Goal: Information Seeking & Learning: Learn about a topic

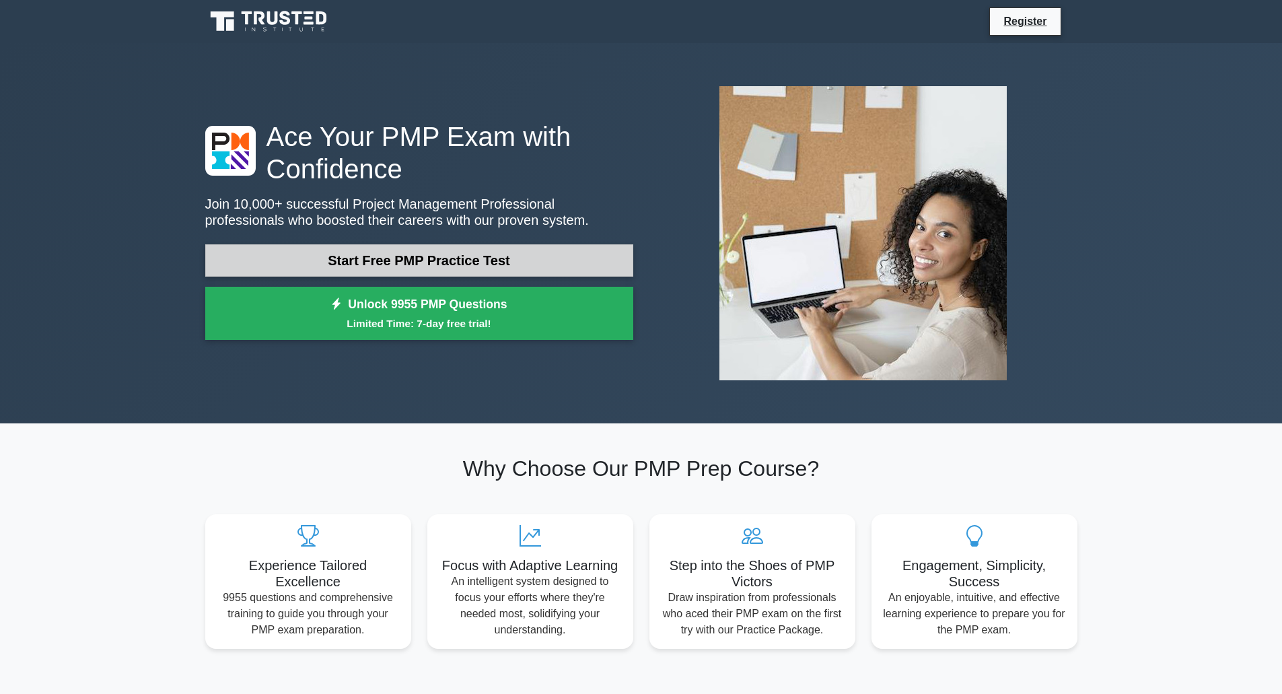
click at [405, 263] on link "Start Free PMP Practice Test" at bounding box center [419, 260] width 428 height 32
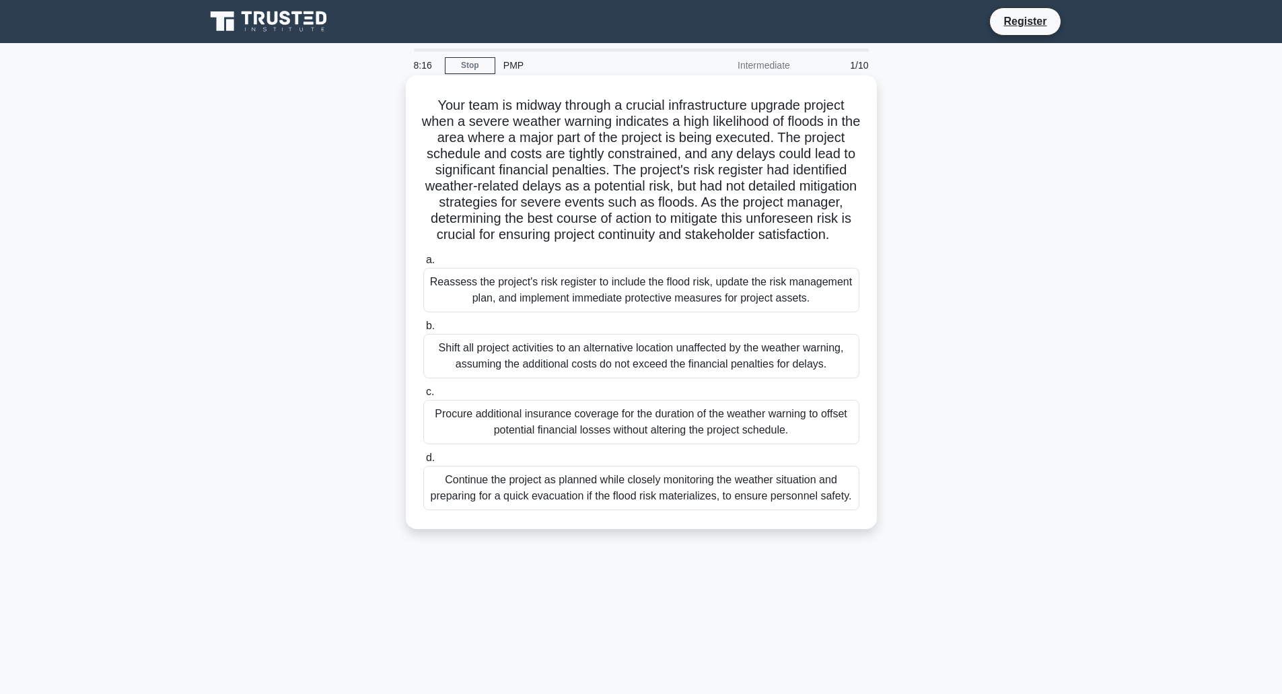
click at [592, 312] on div "Reassess the project's risk register to include the flood risk, update the risk…" at bounding box center [641, 290] width 436 height 44
click at [423, 265] on input "a. Reassess the project's risk register to include the flood risk, update the r…" at bounding box center [423, 260] width 0 height 9
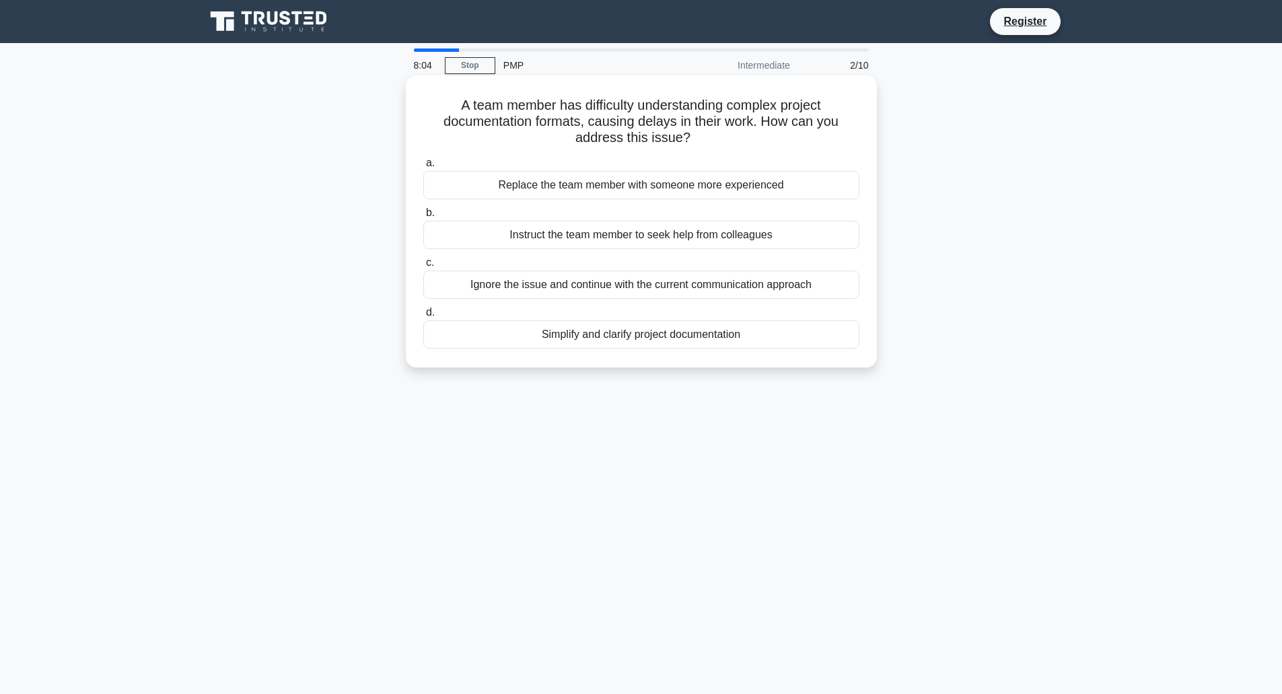
click at [617, 339] on div "Simplify and clarify project documentation" at bounding box center [641, 334] width 436 height 28
click at [423, 317] on input "d. Simplify and clarify project documentation" at bounding box center [423, 312] width 0 height 9
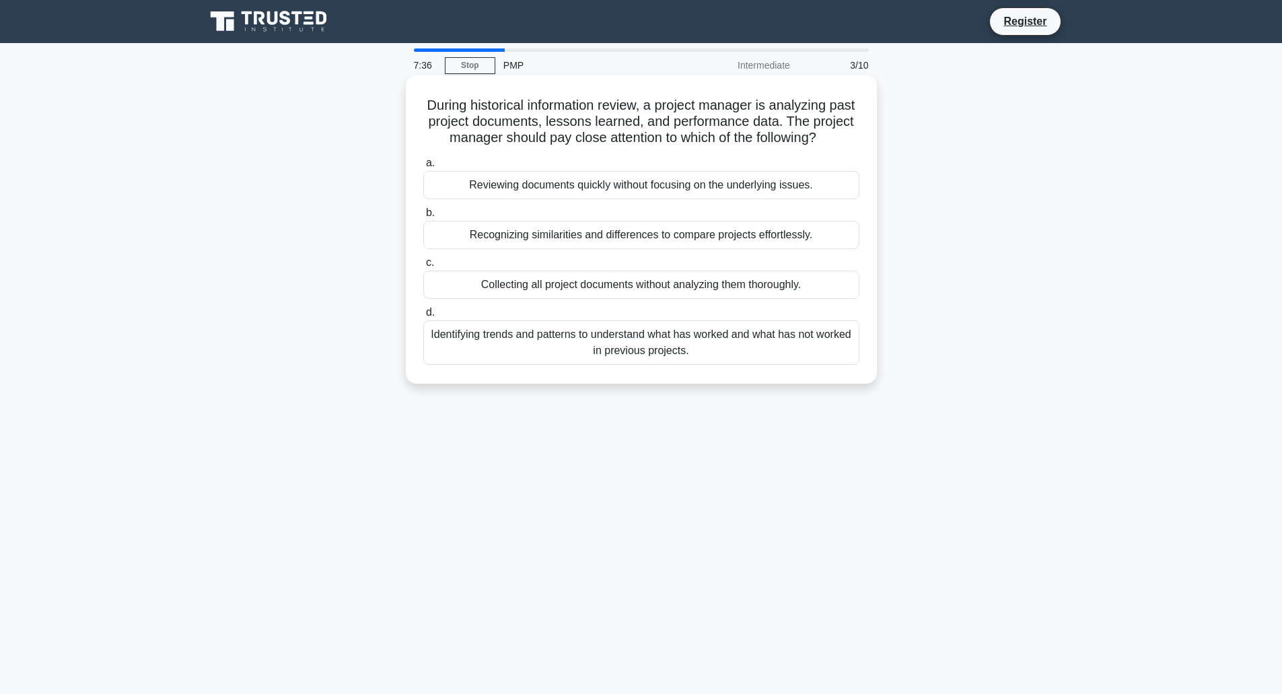
click at [533, 362] on div "Identifying trends and patterns to understand what has worked and what has not …" at bounding box center [641, 342] width 436 height 44
click at [423, 317] on input "d. Identifying trends and patterns to understand what has worked and what has n…" at bounding box center [423, 312] width 0 height 9
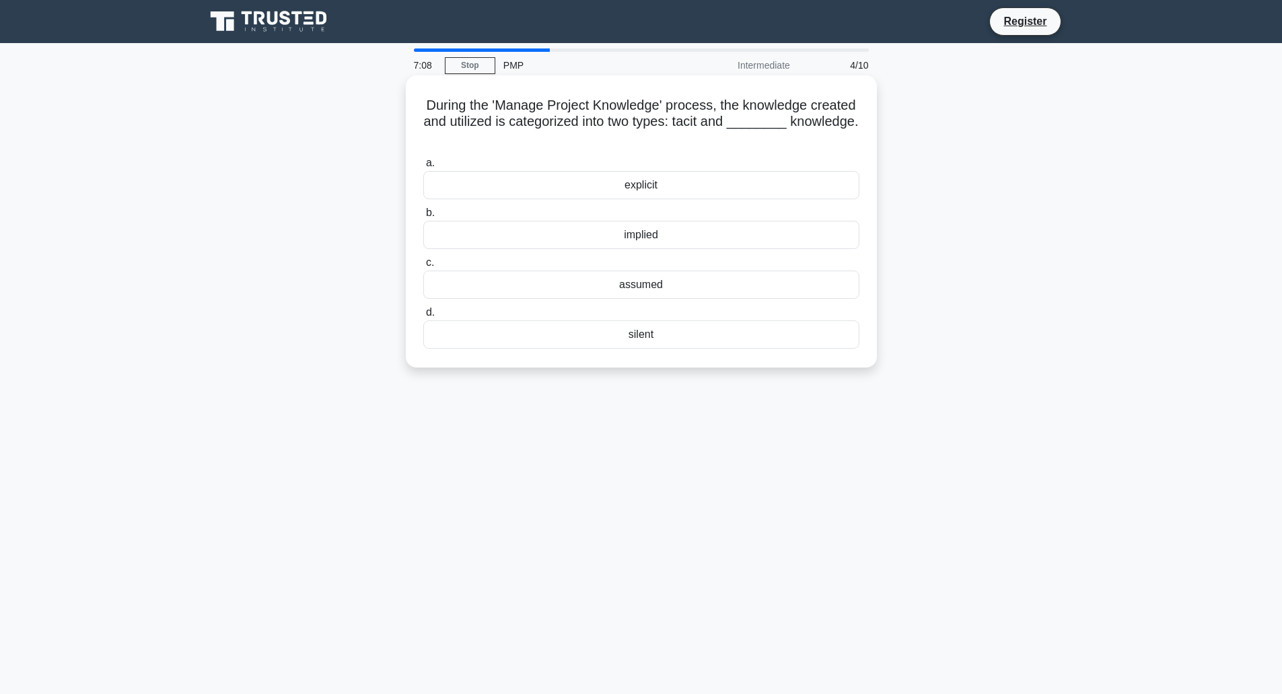
click at [631, 233] on div "implied" at bounding box center [641, 235] width 436 height 28
click at [423, 217] on input "b. implied" at bounding box center [423, 213] width 0 height 9
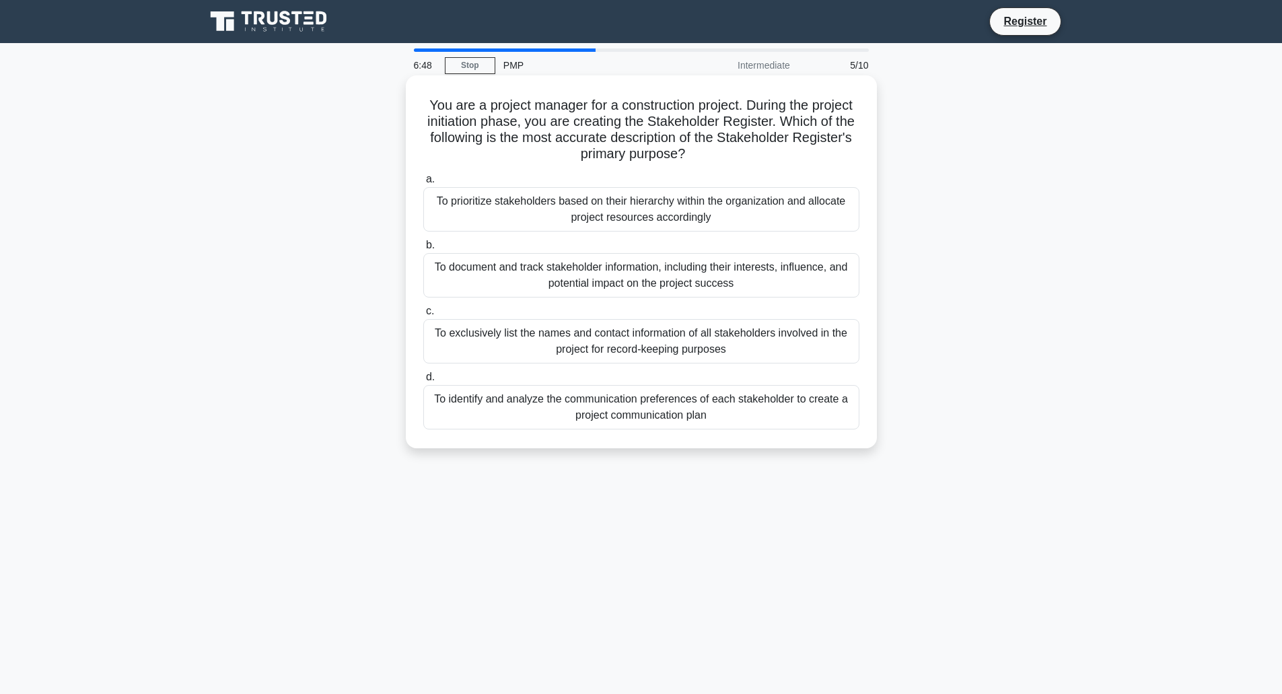
click at [574, 276] on div "To document and track stakeholder information, including their interests, influ…" at bounding box center [641, 275] width 436 height 44
click at [423, 250] on input "b. To document and track stakeholder information, including their interests, in…" at bounding box center [423, 245] width 0 height 9
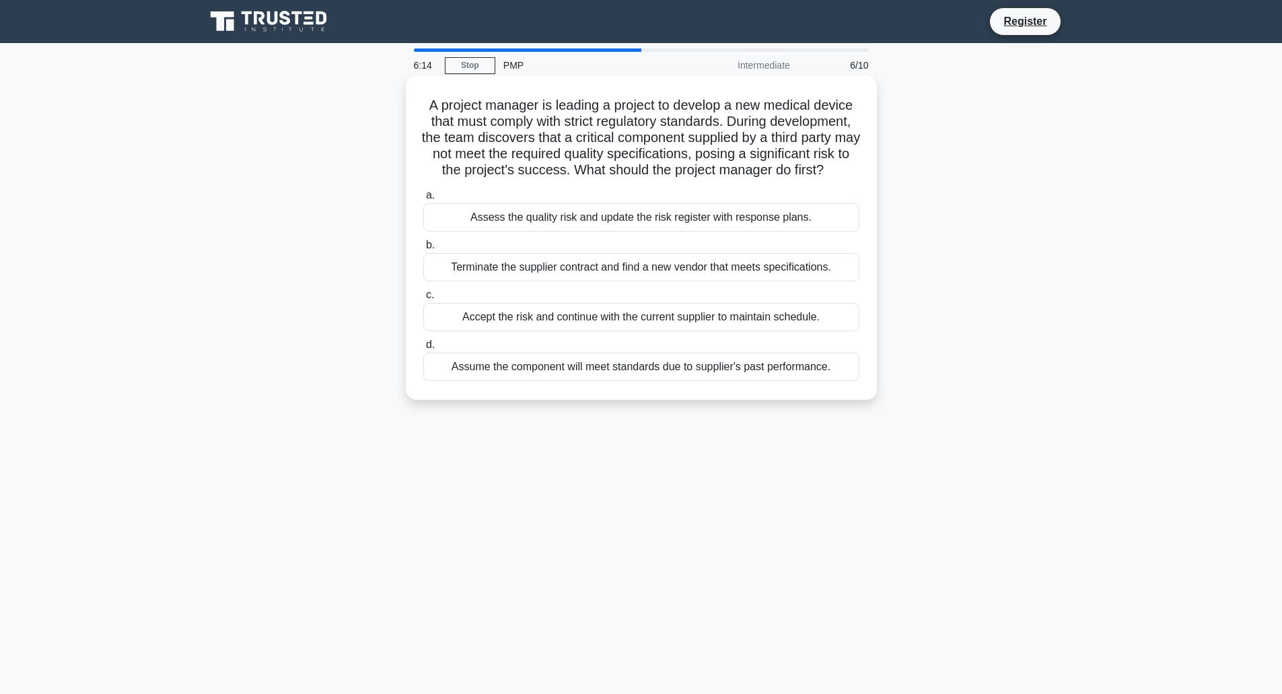
click at [581, 232] on div "Assess the quality risk and update the risk register with response plans." at bounding box center [641, 217] width 436 height 28
click at [423, 200] on input "a. Assess the quality risk and update the risk register with response plans." at bounding box center [423, 195] width 0 height 9
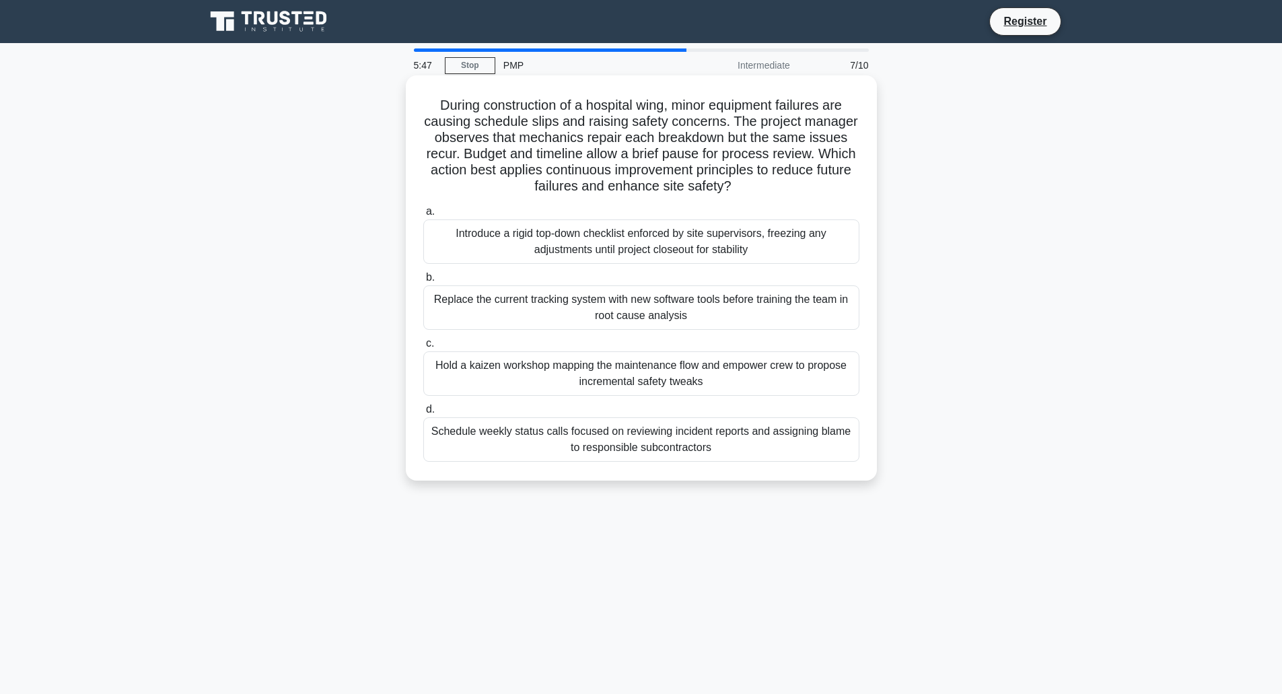
click at [567, 442] on div "Schedule weekly status calls focused on reviewing incident reports and assignin…" at bounding box center [641, 439] width 436 height 44
click at [423, 414] on input "d. Schedule weekly status calls focused on reviewing incident reports and assig…" at bounding box center [423, 409] width 0 height 9
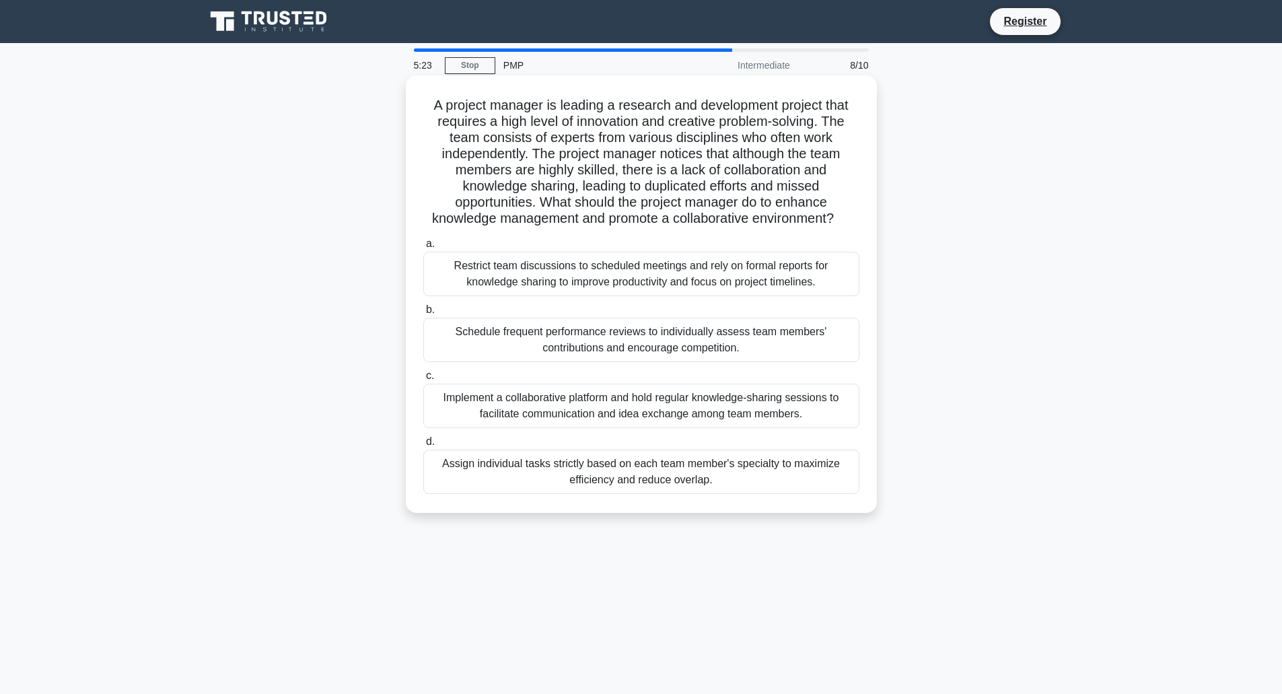
click at [660, 409] on div "Implement a collaborative platform and hold regular knowledge-sharing sessions …" at bounding box center [641, 406] width 436 height 44
click at [423, 380] on input "c. Implement a collaborative platform and hold regular knowledge-sharing sessio…" at bounding box center [423, 376] width 0 height 9
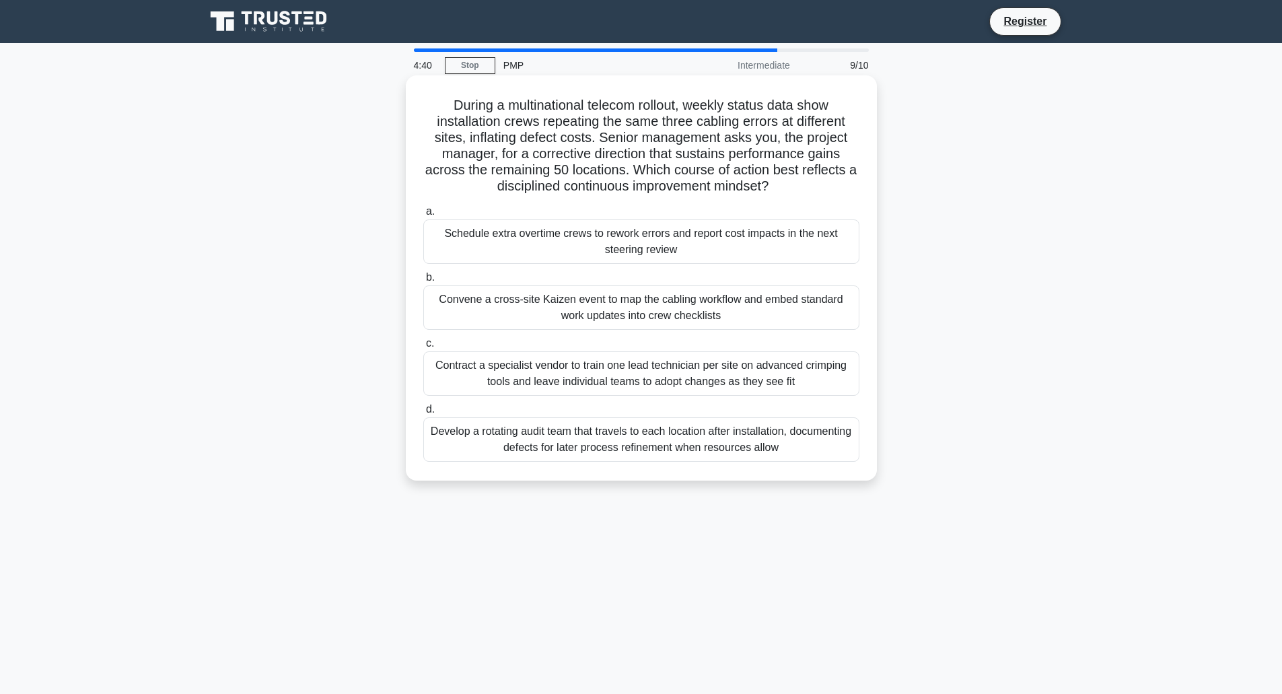
click at [590, 321] on div "Convene a cross-site Kaizen event to map the cabling workflow and embed standar…" at bounding box center [641, 307] width 436 height 44
click at [423, 282] on input "b. Convene a cross-site Kaizen event to map the cabling workflow and embed stan…" at bounding box center [423, 277] width 0 height 9
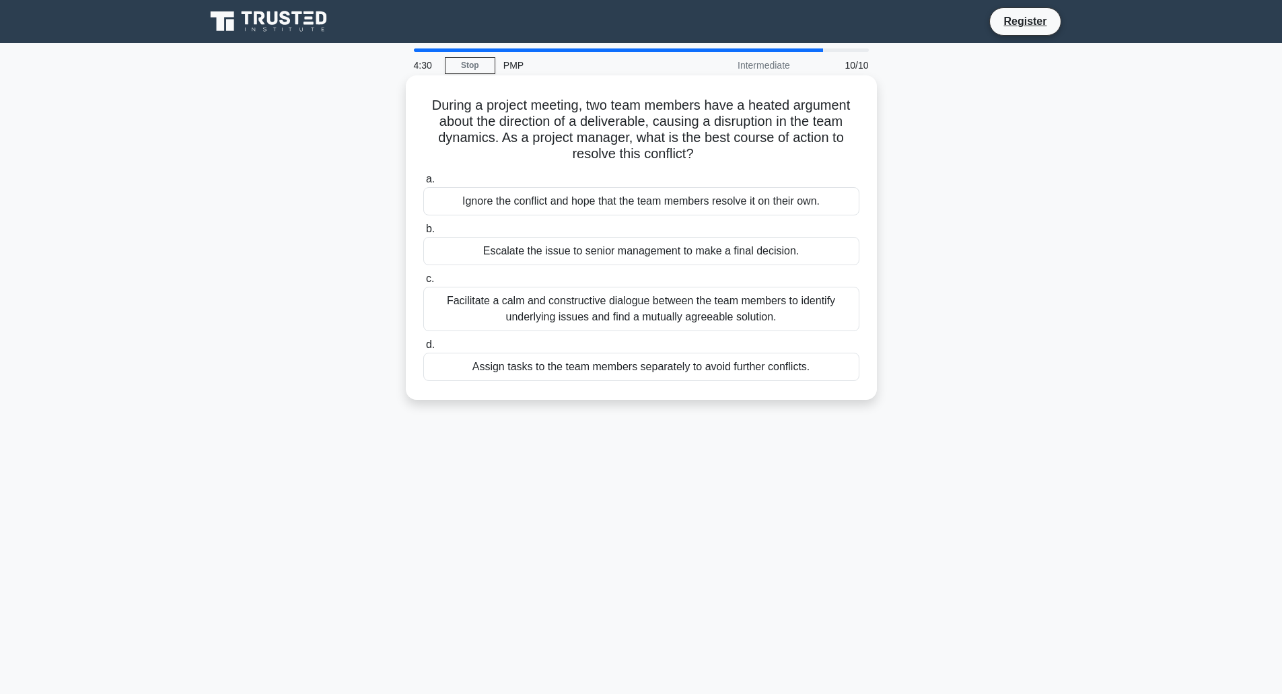
click at [573, 311] on div "Facilitate a calm and constructive dialogue between the team members to identif…" at bounding box center [641, 309] width 436 height 44
click at [423, 283] on input "c. Facilitate a calm and constructive dialogue between the team members to iden…" at bounding box center [423, 279] width 0 height 9
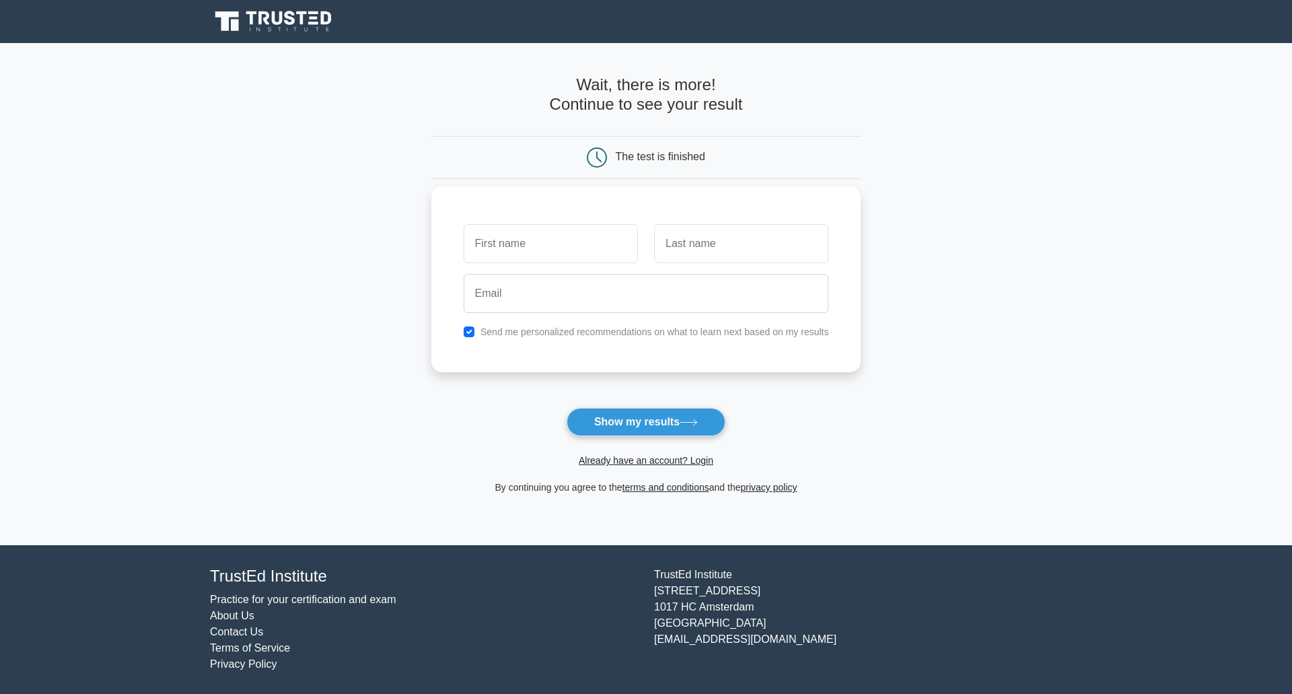
click at [538, 250] on input "text" at bounding box center [551, 243] width 174 height 39
type input "micah"
type input "[PERSON_NAME]"
type input "[EMAIL_ADDRESS][DOMAIN_NAME]"
click at [662, 417] on button "Show my results" at bounding box center [646, 422] width 159 height 28
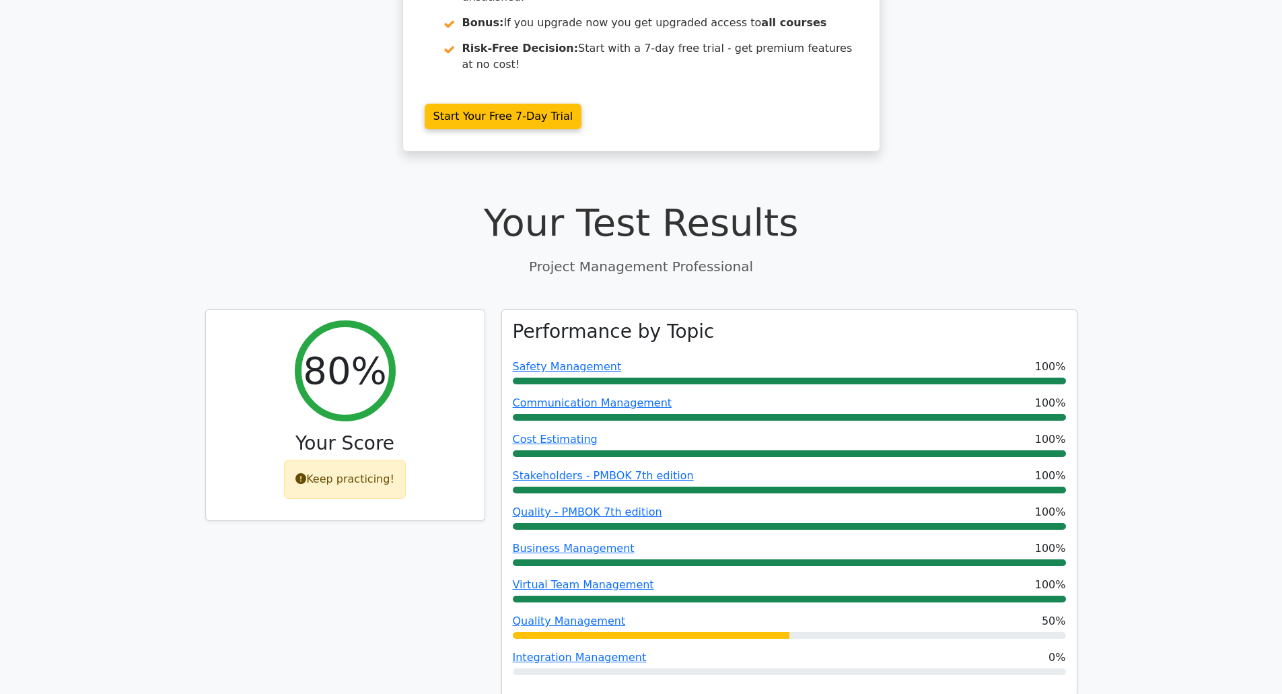
scroll to position [337, 0]
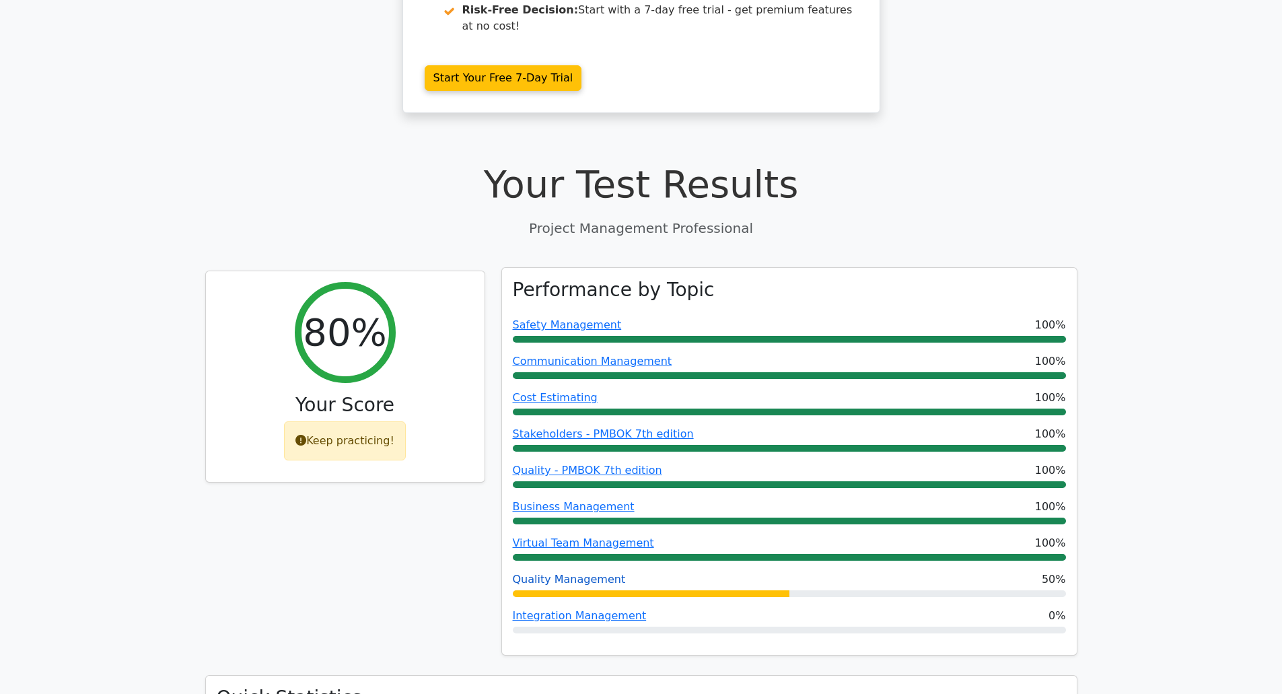
click at [571, 573] on link "Quality Management" at bounding box center [569, 579] width 113 height 13
